Goal: Information Seeking & Learning: Learn about a topic

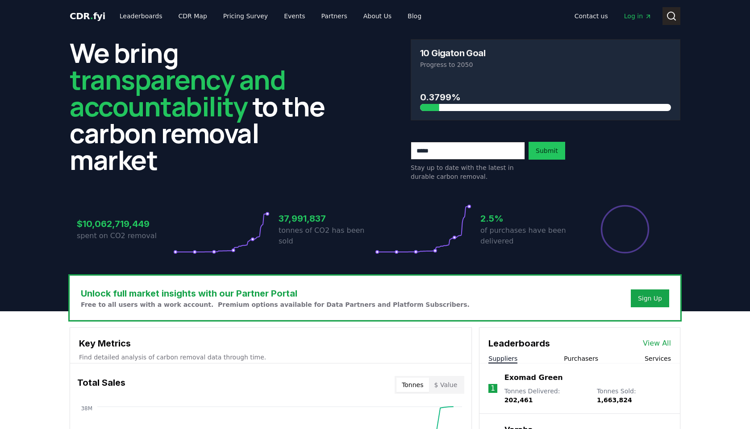
click at [669, 19] on circle at bounding box center [670, 15] width 7 height 7
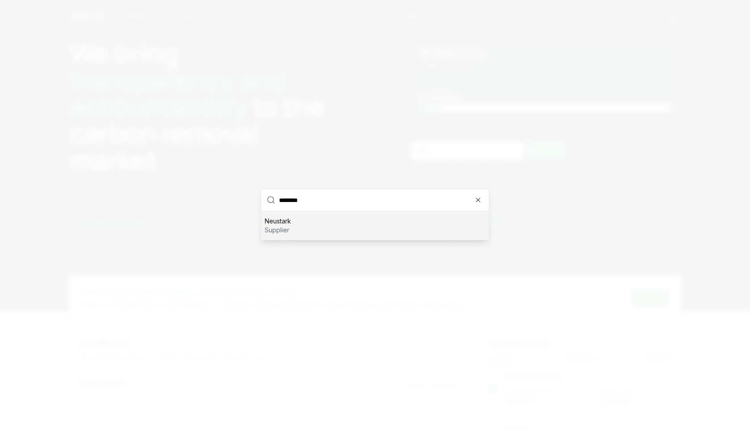
type input "********"
click at [323, 227] on div "Neustark supplier" at bounding box center [375, 225] width 228 height 29
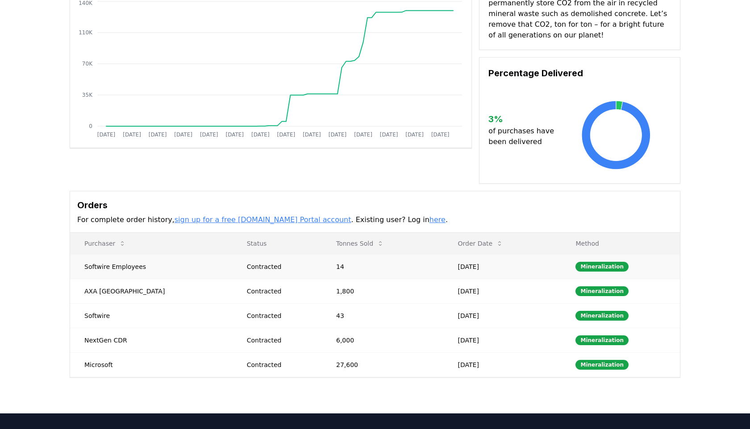
scroll to position [108, 0]
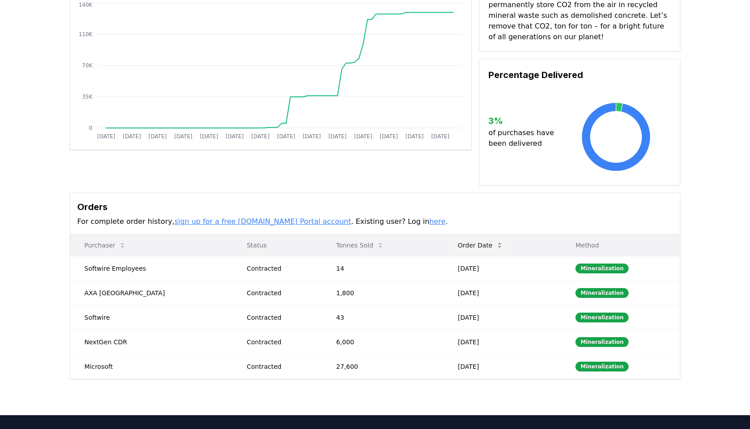
click at [469, 236] on button "Order Date" at bounding box center [481, 245] width 60 height 18
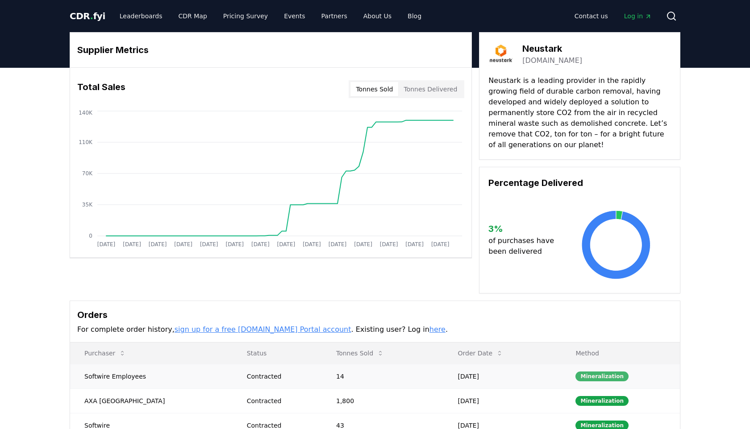
click at [584, 372] on div "Mineralization" at bounding box center [601, 377] width 53 height 10
click at [450, 120] on circle at bounding box center [448, 120] width 4 height 4
click at [443, 120] on circle at bounding box center [444, 120] width 4 height 4
click at [450, 120] on circle at bounding box center [448, 120] width 4 height 4
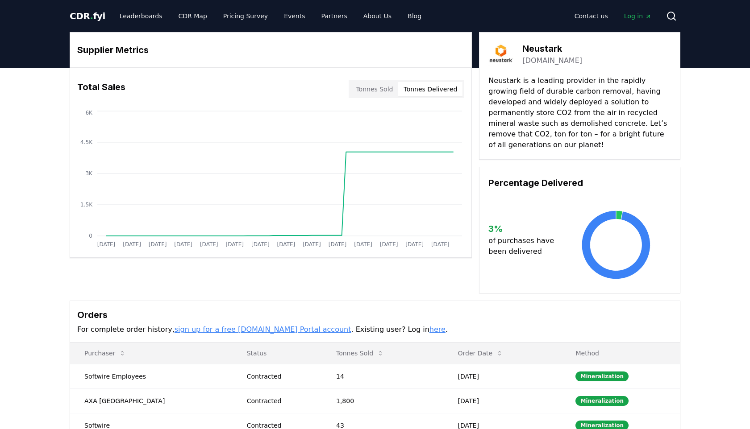
click at [415, 84] on button "Tonnes Delivered" at bounding box center [430, 89] width 64 height 14
click at [285, 325] on link "sign up for a free [DOMAIN_NAME] Portal account" at bounding box center [262, 329] width 177 height 8
